Goal: Find specific page/section

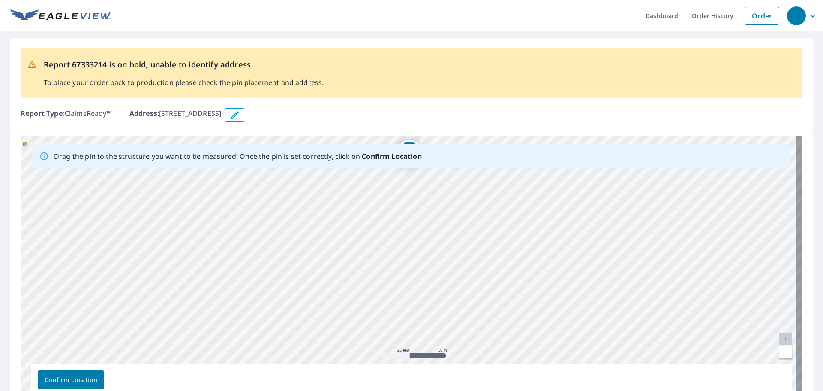
drag, startPoint x: 361, startPoint y: 229, endPoint x: 429, endPoint y: 195, distance: 75.5
click at [395, 209] on div "[STREET_ADDRESS]" at bounding box center [412, 269] width 782 height 269
click at [418, 202] on div "[STREET_ADDRESS]" at bounding box center [412, 269] width 782 height 269
click at [429, 195] on div "[STREET_ADDRESS]" at bounding box center [412, 269] width 782 height 269
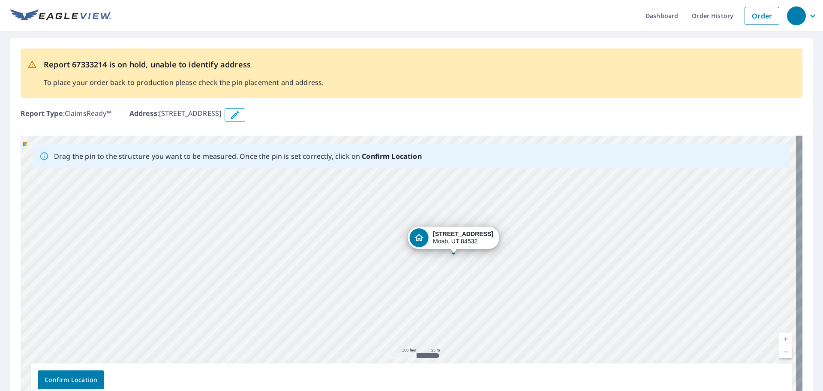
drag, startPoint x: 485, startPoint y: 315, endPoint x: 484, endPoint y: 286, distance: 29.6
click at [484, 286] on div "[STREET_ADDRESS]" at bounding box center [412, 269] width 782 height 269
drag, startPoint x: 488, startPoint y: 305, endPoint x: 488, endPoint y: 291, distance: 13.7
click at [488, 296] on div "[STREET_ADDRESS]" at bounding box center [412, 269] width 782 height 269
click at [487, 286] on div "[STREET_ADDRESS]" at bounding box center [412, 269] width 782 height 269
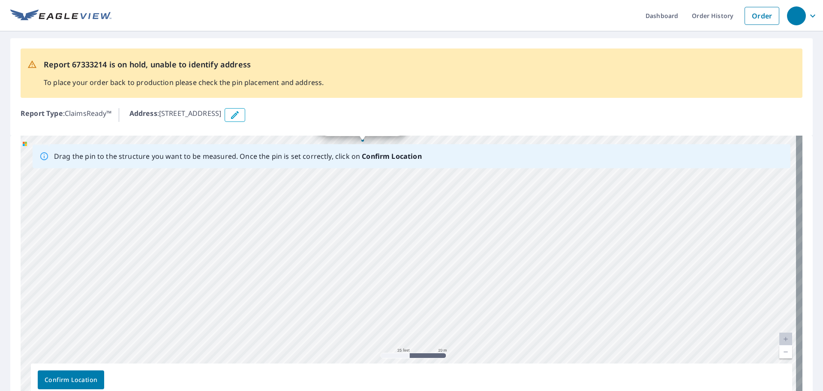
click at [486, 275] on div "[STREET_ADDRESS]" at bounding box center [412, 269] width 782 height 269
click at [475, 191] on div "[STREET_ADDRESS]" at bounding box center [412, 269] width 782 height 269
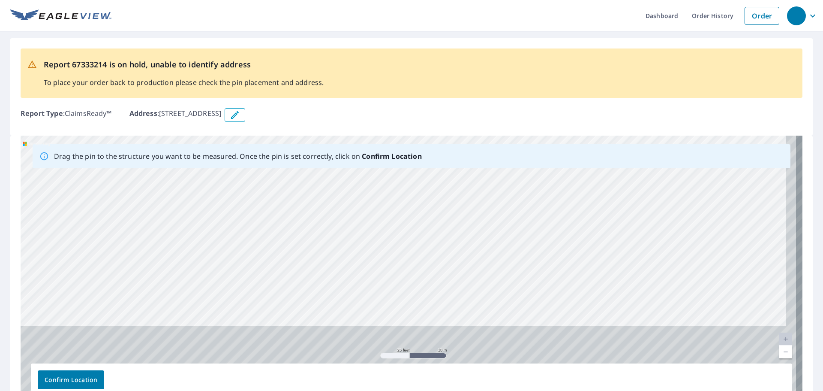
drag, startPoint x: 481, startPoint y: 299, endPoint x: 467, endPoint y: 186, distance: 114.4
click at [467, 186] on div "[STREET_ADDRESS]" at bounding box center [412, 269] width 782 height 269
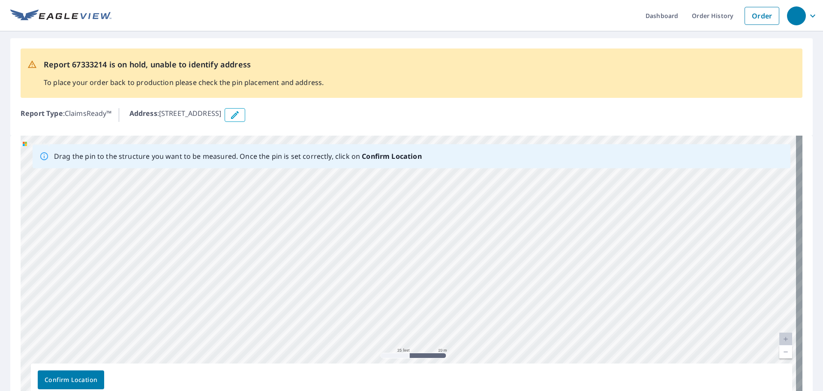
drag, startPoint x: 471, startPoint y: 281, endPoint x: 473, endPoint y: 224, distance: 56.6
click at [473, 224] on div "[STREET_ADDRESS]" at bounding box center [412, 269] width 782 height 269
click at [473, 209] on div "[STREET_ADDRESS]" at bounding box center [412, 269] width 782 height 269
drag, startPoint x: 493, startPoint y: 304, endPoint x: 479, endPoint y: 210, distance: 94.5
click at [479, 210] on div "[STREET_ADDRESS]" at bounding box center [412, 269] width 782 height 269
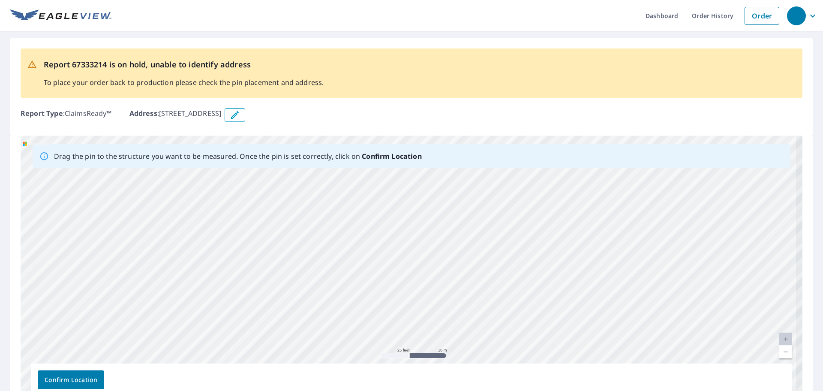
drag, startPoint x: 475, startPoint y: 312, endPoint x: 494, endPoint y: 231, distance: 83.1
click at [494, 231] on div "[STREET_ADDRESS]" at bounding box center [412, 269] width 782 height 269
drag, startPoint x: 463, startPoint y: 271, endPoint x: 463, endPoint y: 278, distance: 7.3
click at [463, 278] on div "[STREET_ADDRESS]" at bounding box center [412, 269] width 782 height 269
